Goal: Information Seeking & Learning: Learn about a topic

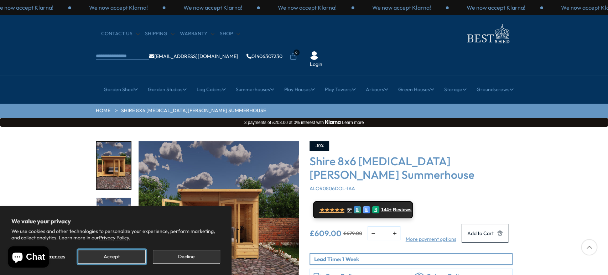
click at [121, 252] on button "Accept" at bounding box center [111, 257] width 67 height 14
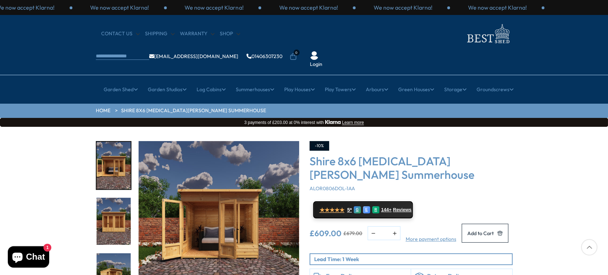
click at [206, 201] on img "1 / 9" at bounding box center [219, 221] width 160 height 160
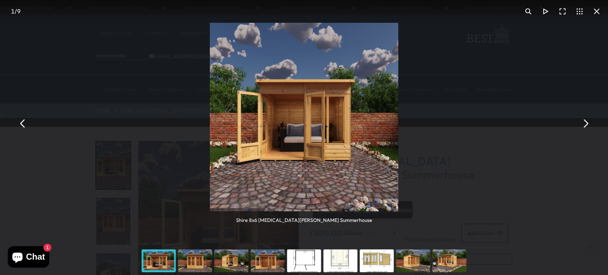
click at [585, 125] on button "You can close this modal content with the ESC key" at bounding box center [585, 123] width 17 height 17
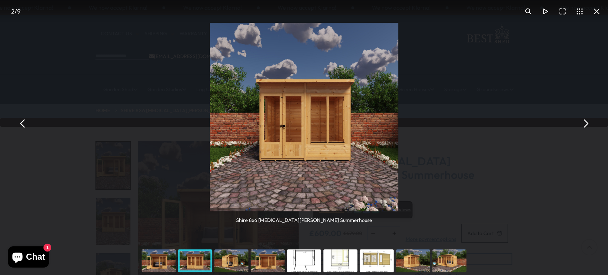
click at [585, 125] on button "You can close this modal content with the ESC key" at bounding box center [585, 123] width 17 height 17
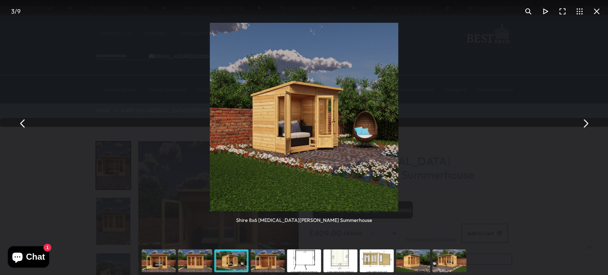
click at [585, 125] on button "You can close this modal content with the ESC key" at bounding box center [585, 123] width 17 height 17
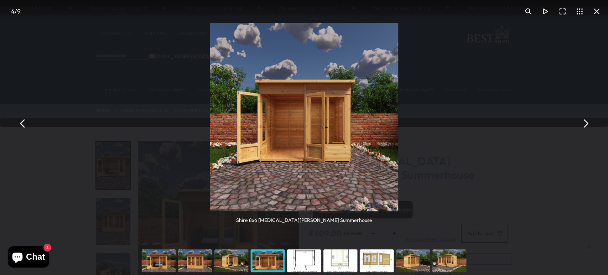
click at [585, 125] on button "You can close this modal content with the ESC key" at bounding box center [585, 123] width 17 height 17
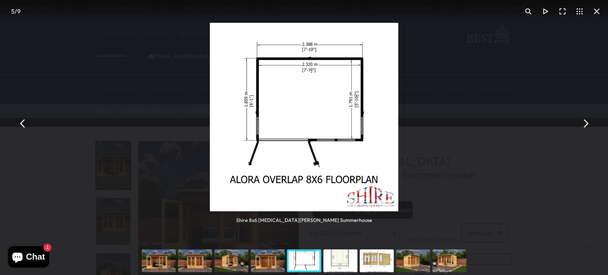
click at [585, 125] on button "You can close this modal content with the ESC key" at bounding box center [585, 123] width 17 height 17
